Goal: Check status: Check status

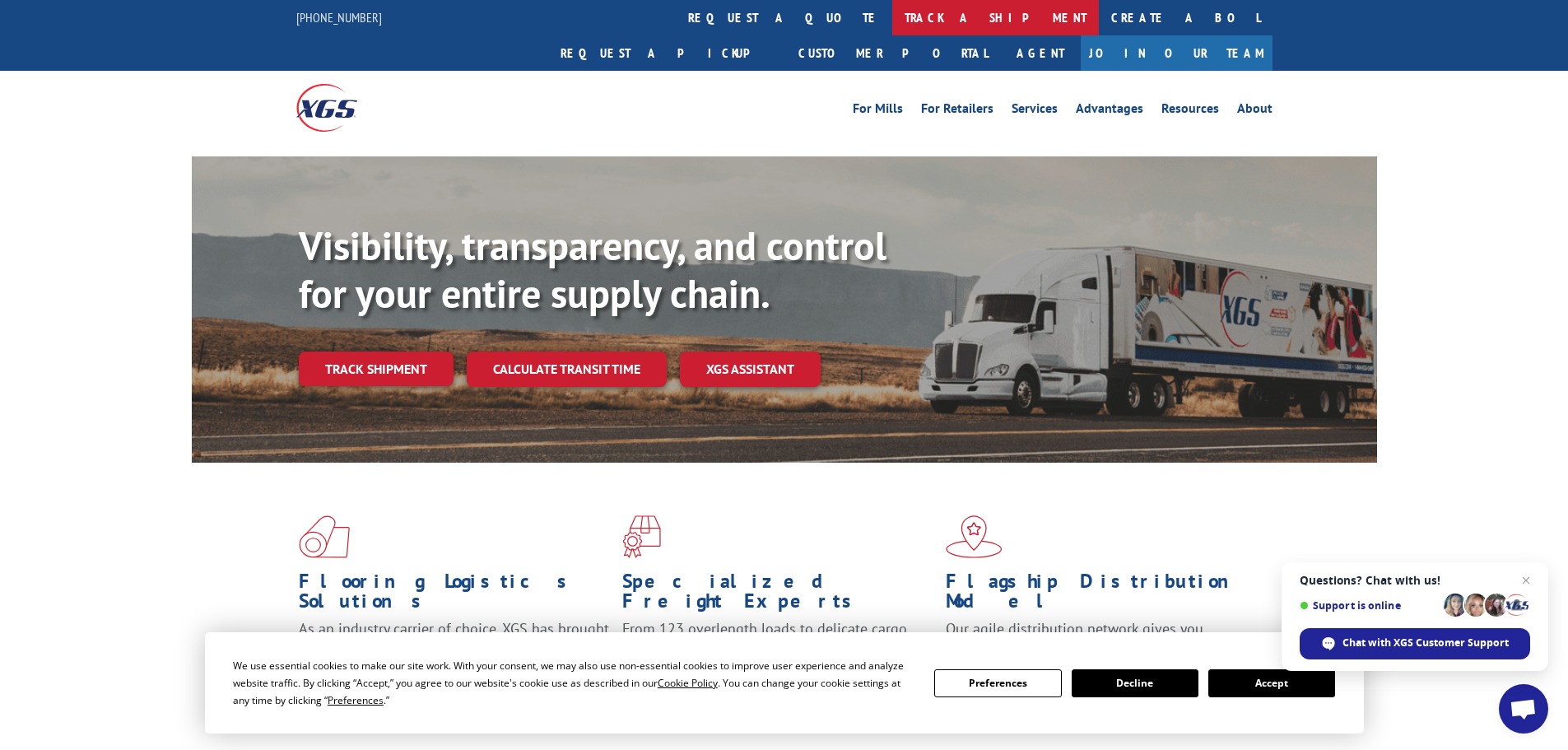
click at [892, 27] on link "track a shipment" at bounding box center [995, 17] width 206 height 35
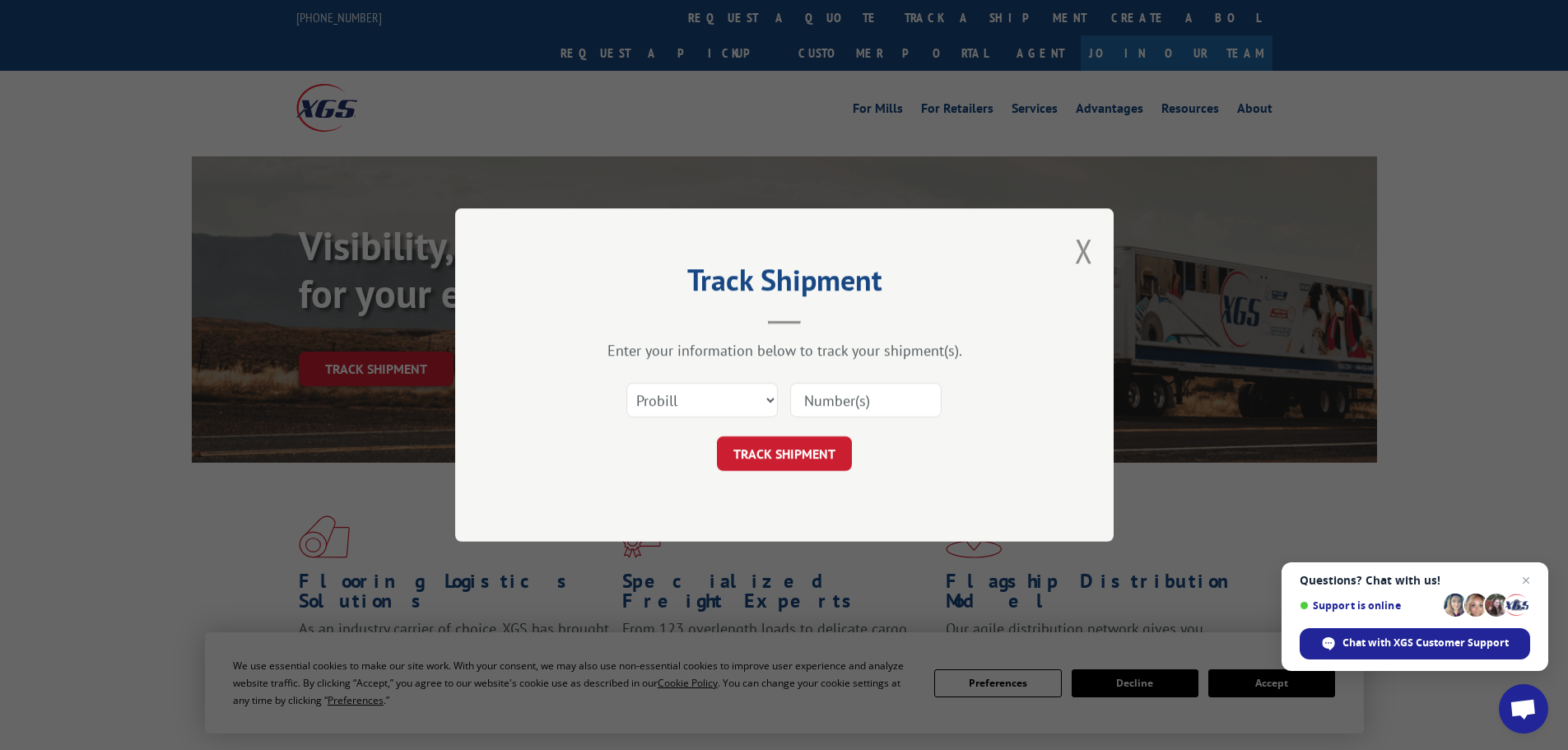
click at [823, 402] on input at bounding box center [865, 400] width 151 height 35
paste input "15472337"
type input "15472337"
click at [796, 448] on button "TRACK SHIPMENT" at bounding box center [784, 454] width 135 height 35
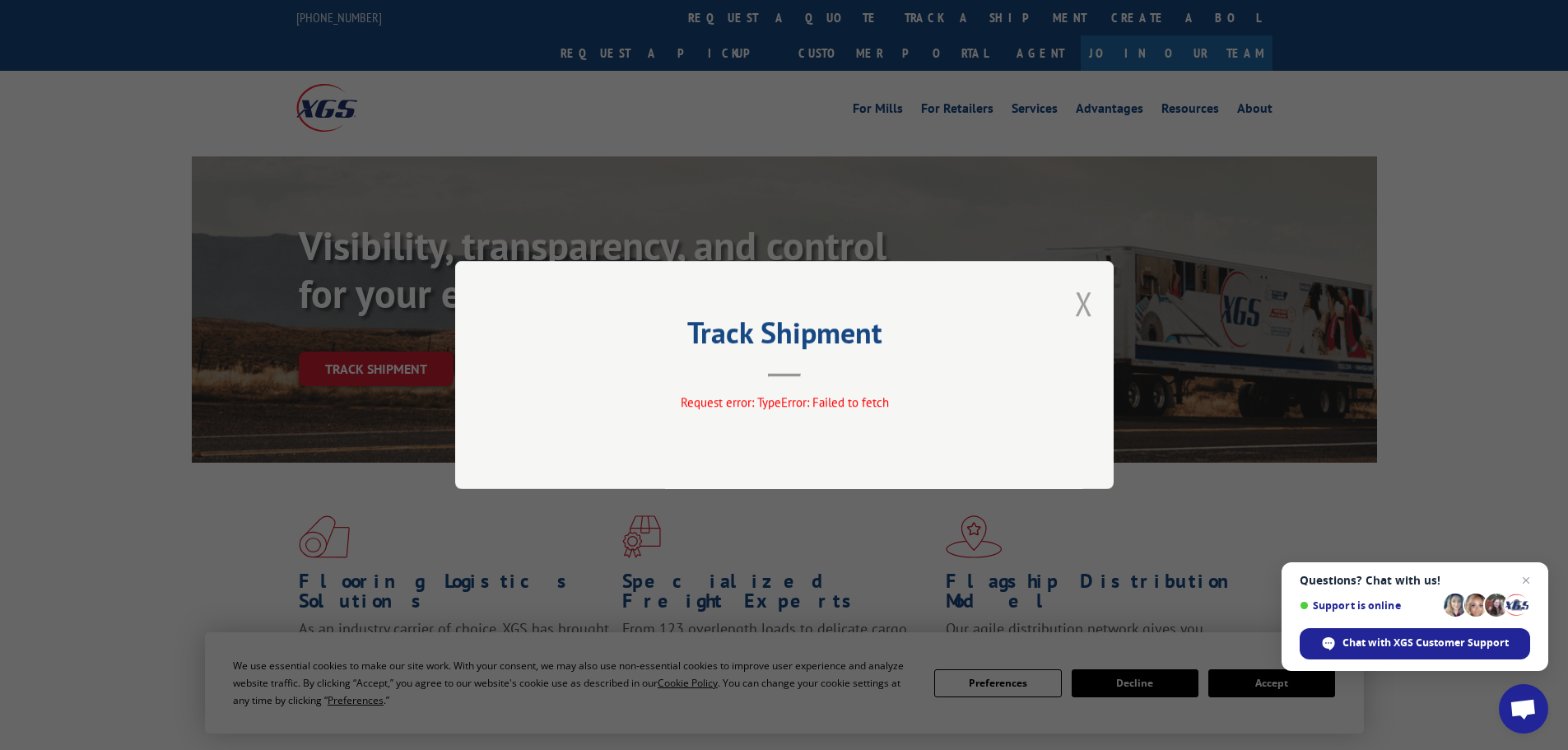
click at [1085, 304] on button "Close modal" at bounding box center [1083, 303] width 18 height 44
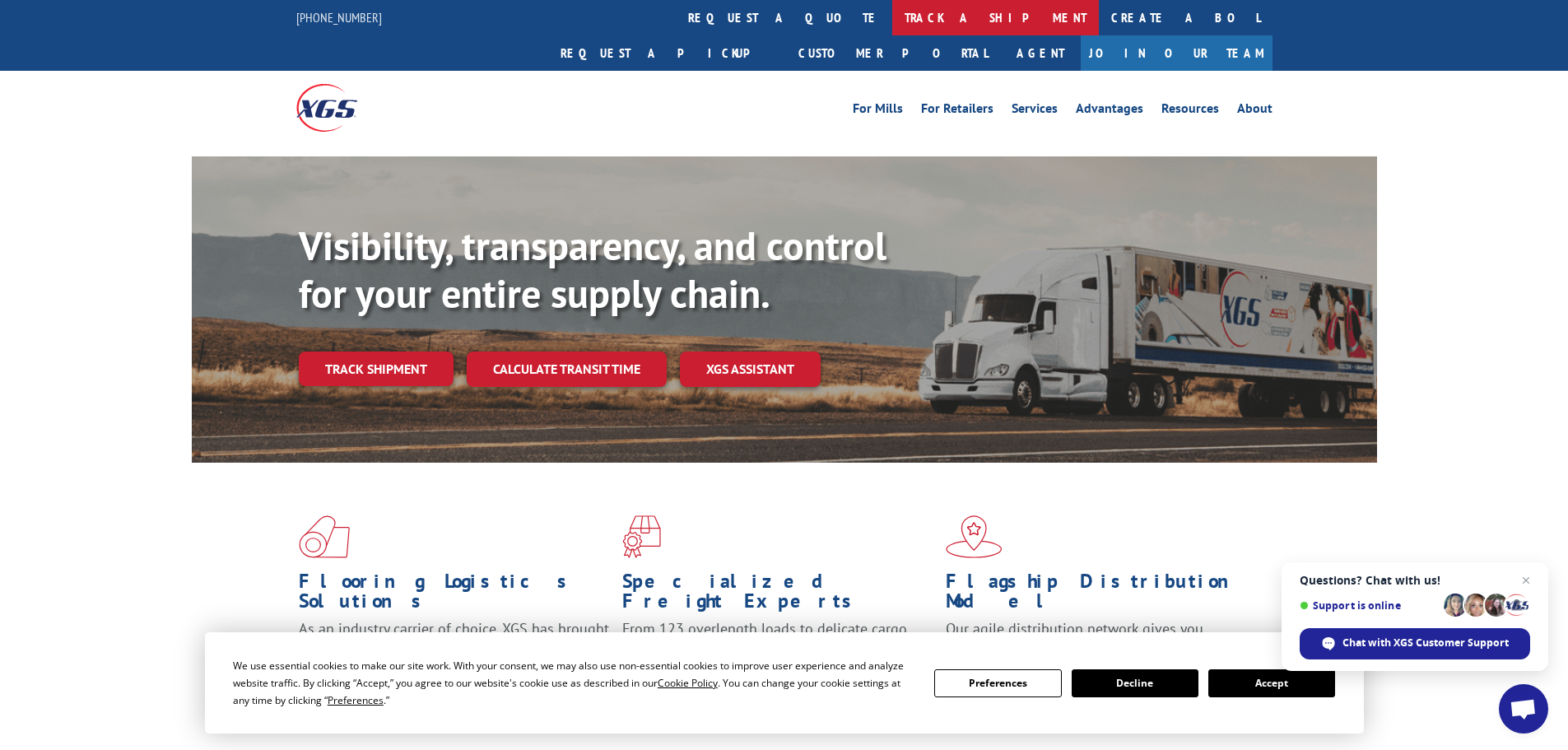
click at [892, 16] on link "track a shipment" at bounding box center [995, 17] width 206 height 35
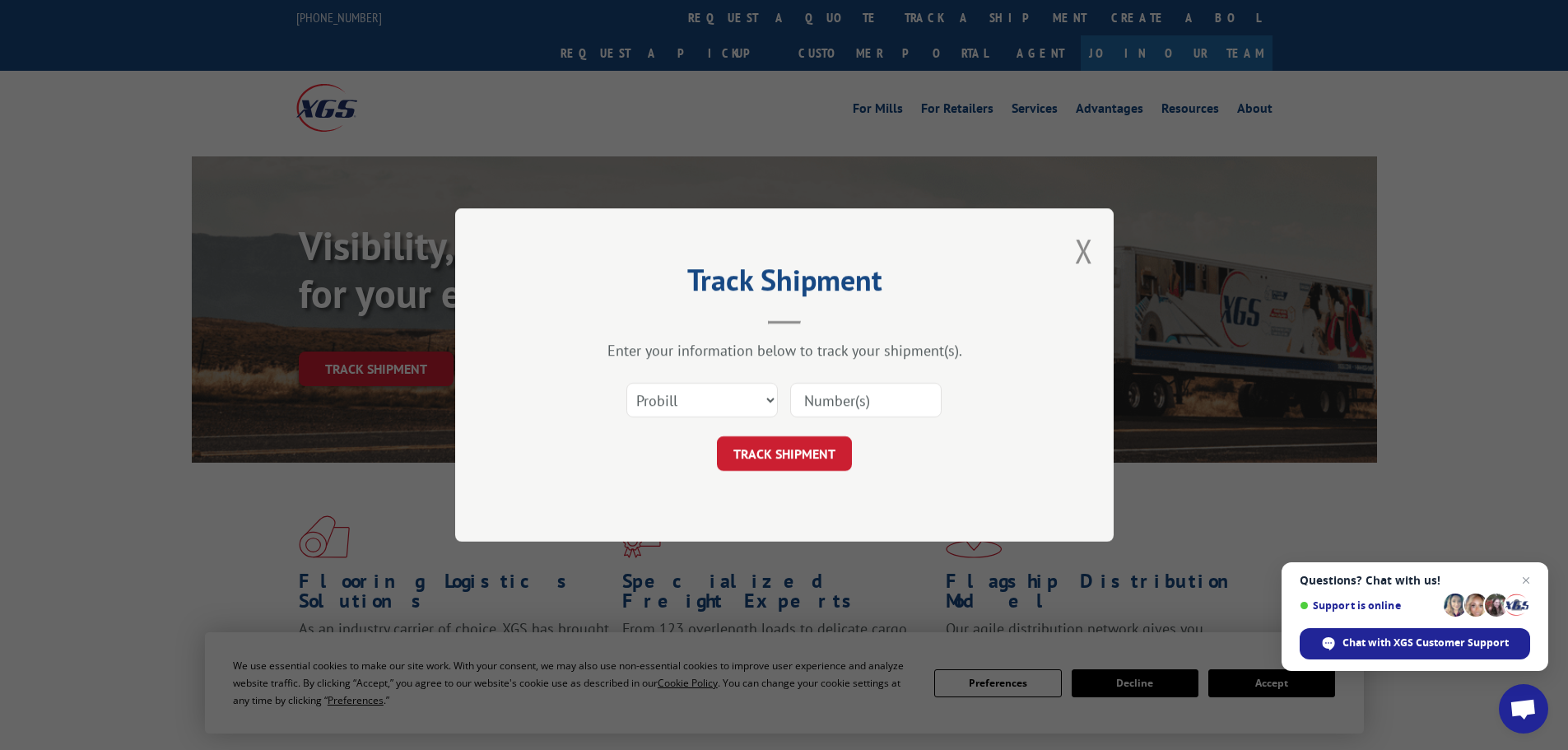
paste input "15472337"
type input "15472337"
click at [783, 453] on button "TRACK SHIPMENT" at bounding box center [784, 454] width 135 height 35
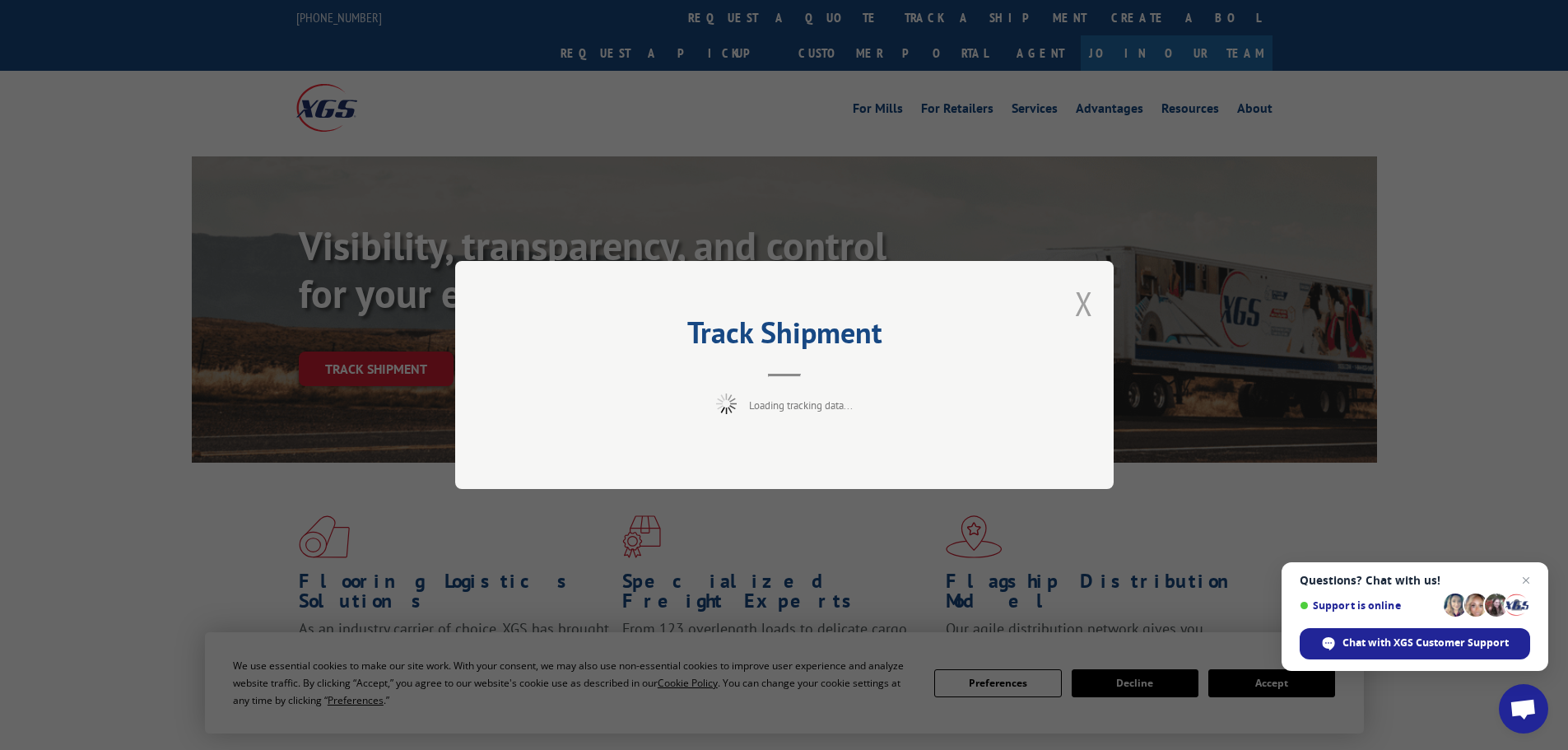
click at [1085, 310] on button "Close modal" at bounding box center [1083, 303] width 18 height 44
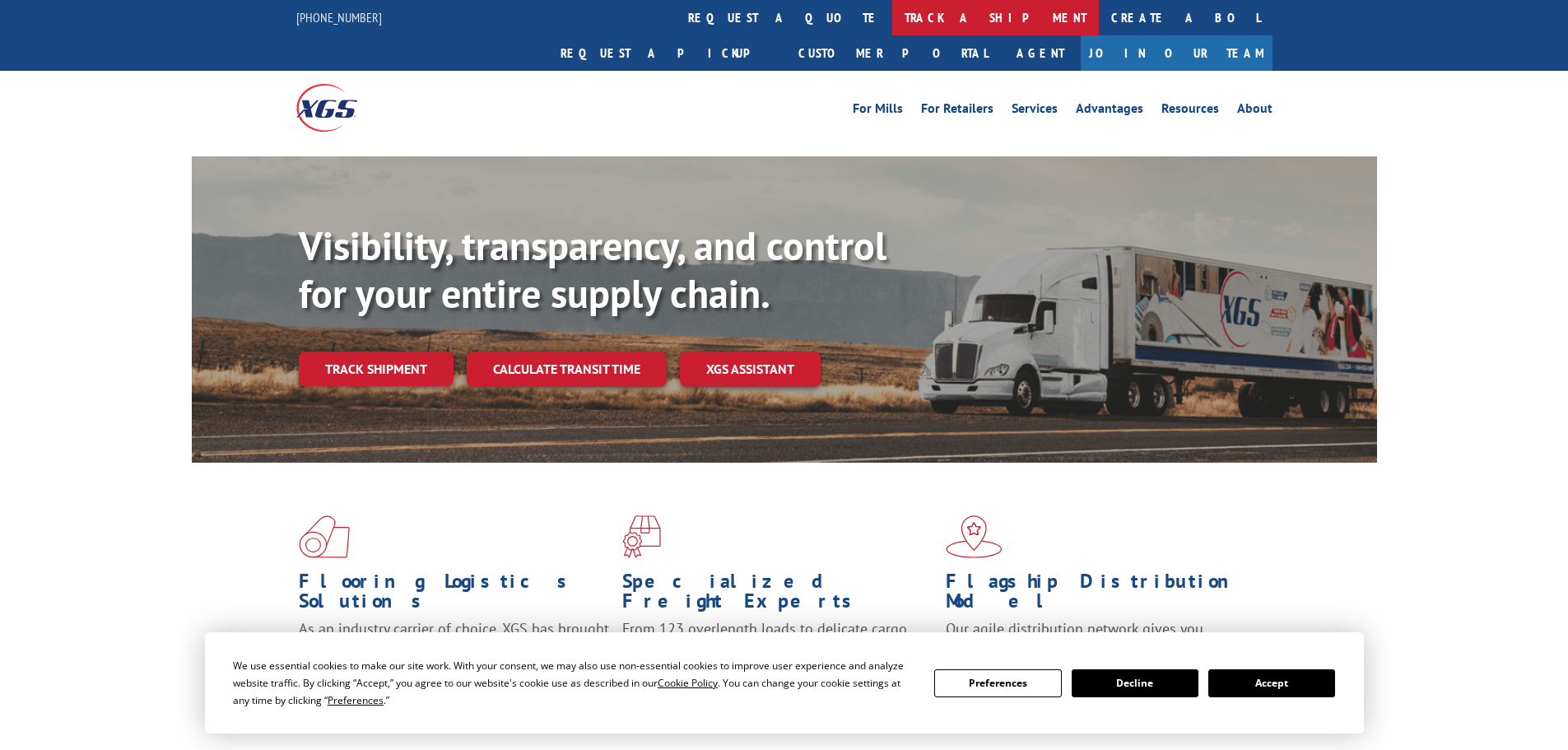
click at [892, 22] on link "track a shipment" at bounding box center [995, 17] width 206 height 35
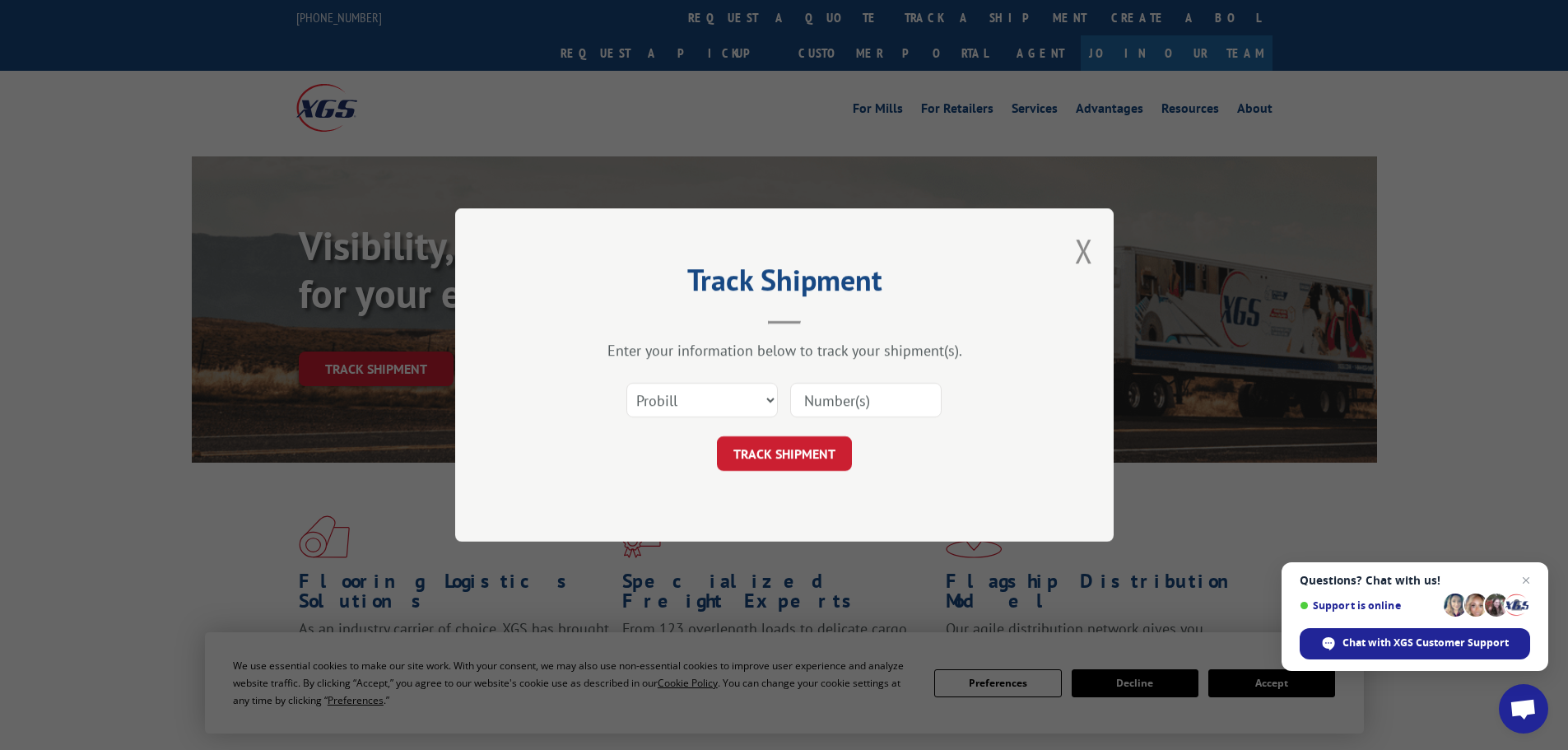
click at [857, 400] on input at bounding box center [865, 400] width 151 height 35
paste input "17230223"
type input "17230223"
click button "TRACK SHIPMENT" at bounding box center [784, 454] width 135 height 35
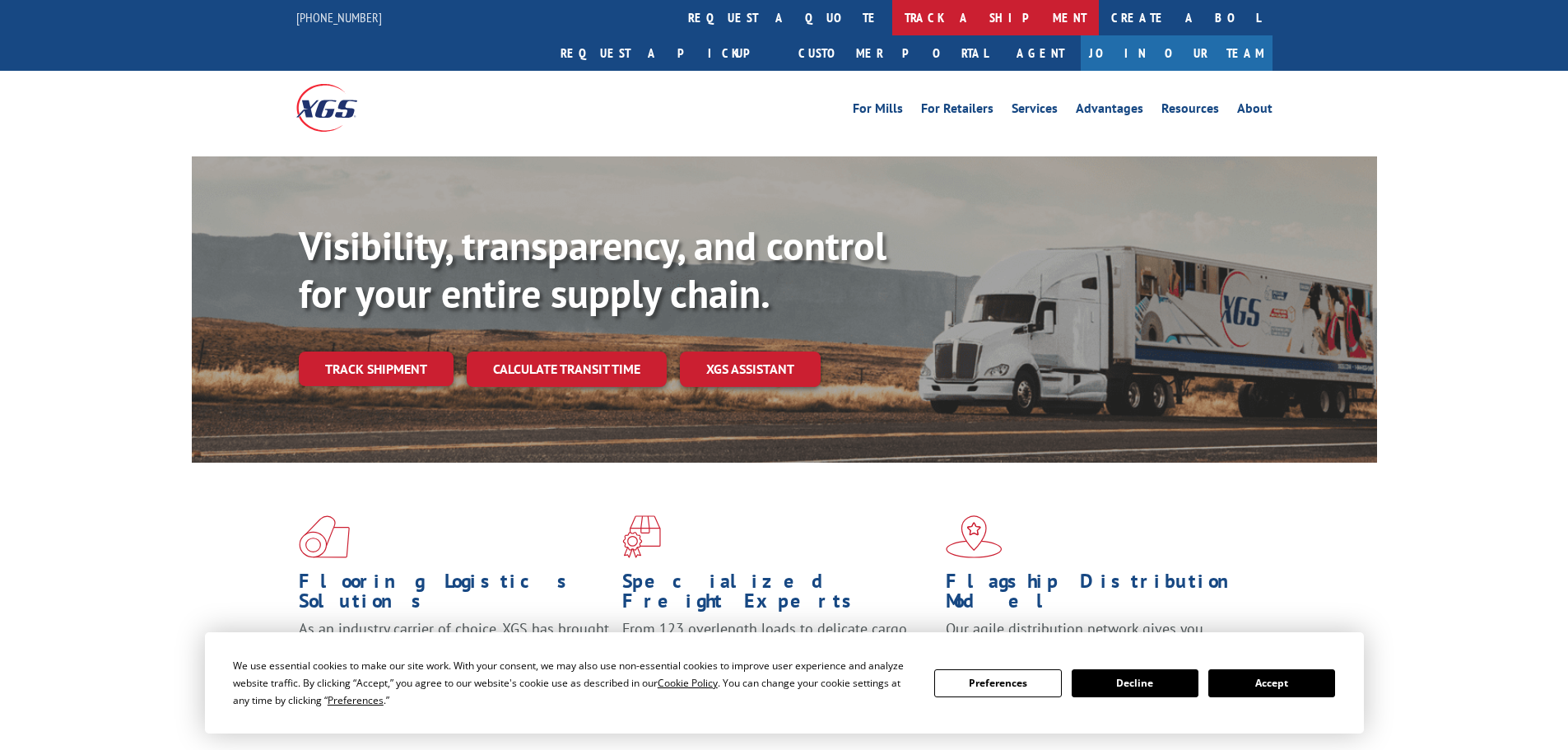
click at [892, 22] on link "track a shipment" at bounding box center [995, 17] width 206 height 35
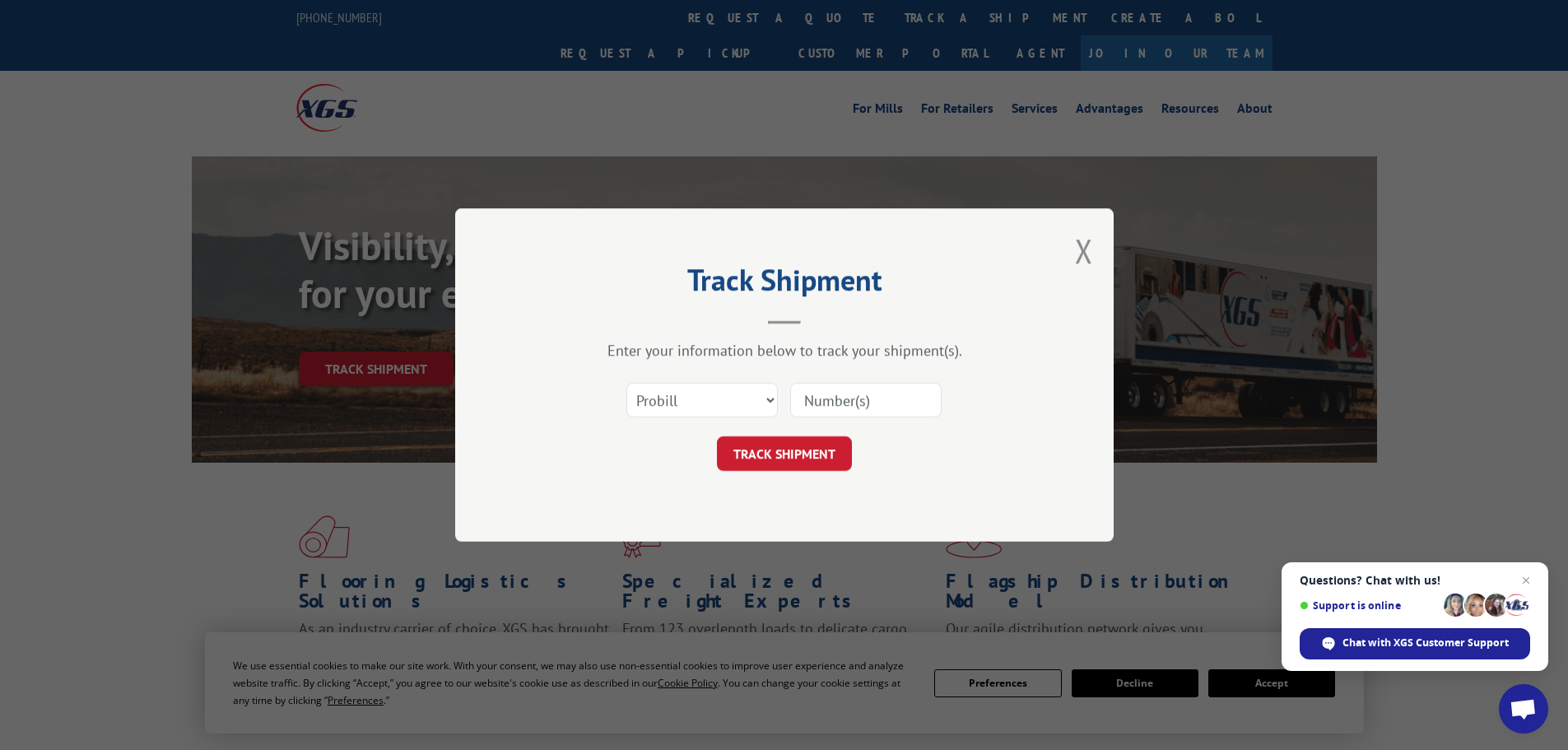
click at [837, 406] on input at bounding box center [865, 400] width 151 height 35
paste input "17230223"
type input "17230223"
click at [793, 450] on button "TRACK SHIPMENT" at bounding box center [784, 454] width 135 height 35
